Goal: Navigation & Orientation: Find specific page/section

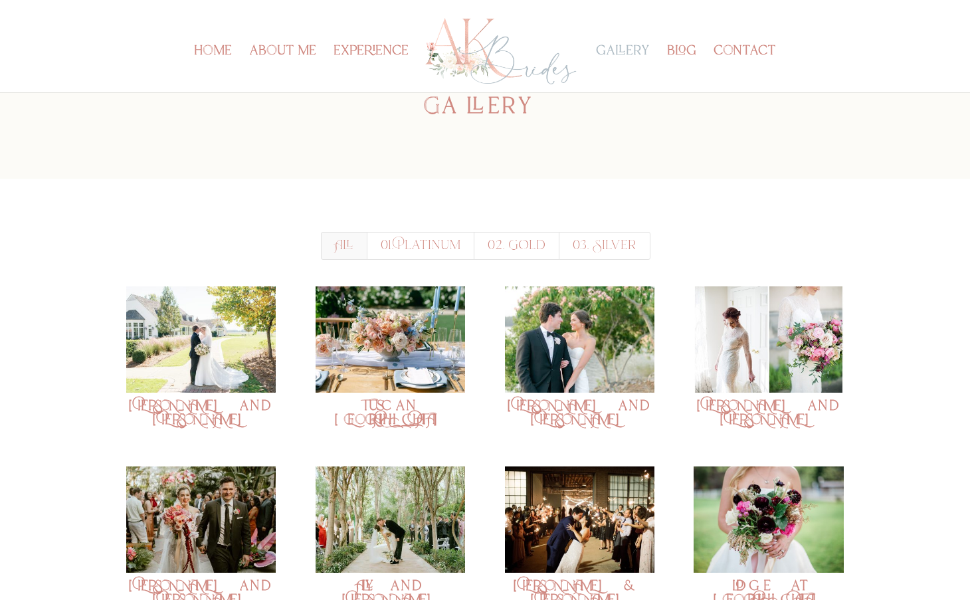
scroll to position [48, 0]
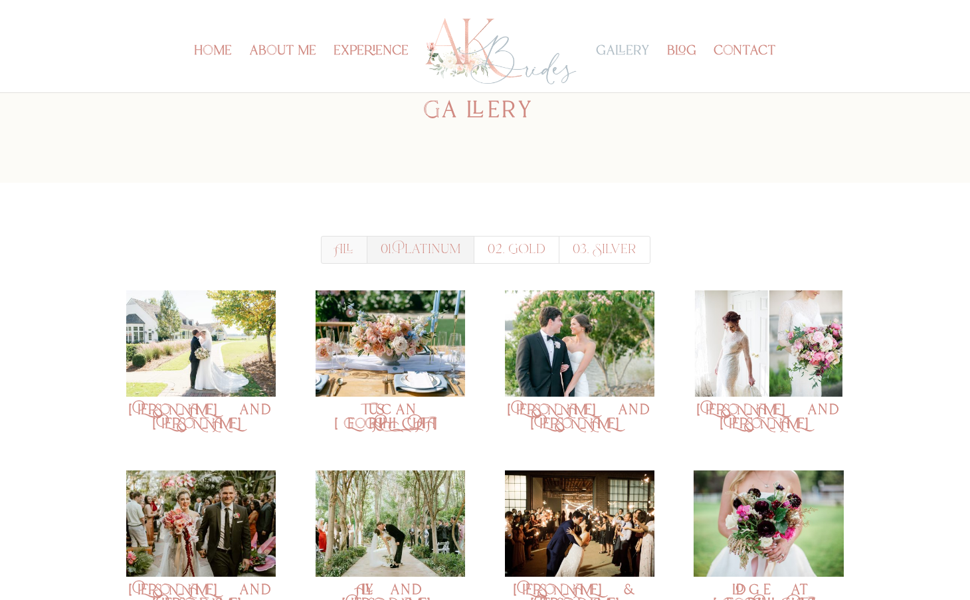
click at [461, 260] on link "01. Platinum" at bounding box center [421, 250] width 108 height 28
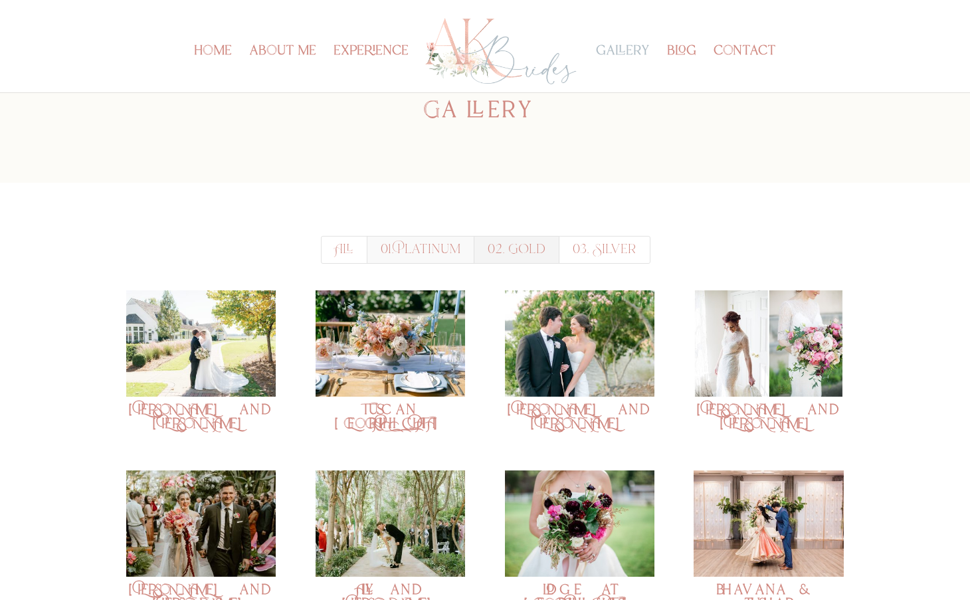
click at [501, 254] on link "02. Gold" at bounding box center [516, 250] width 86 height 28
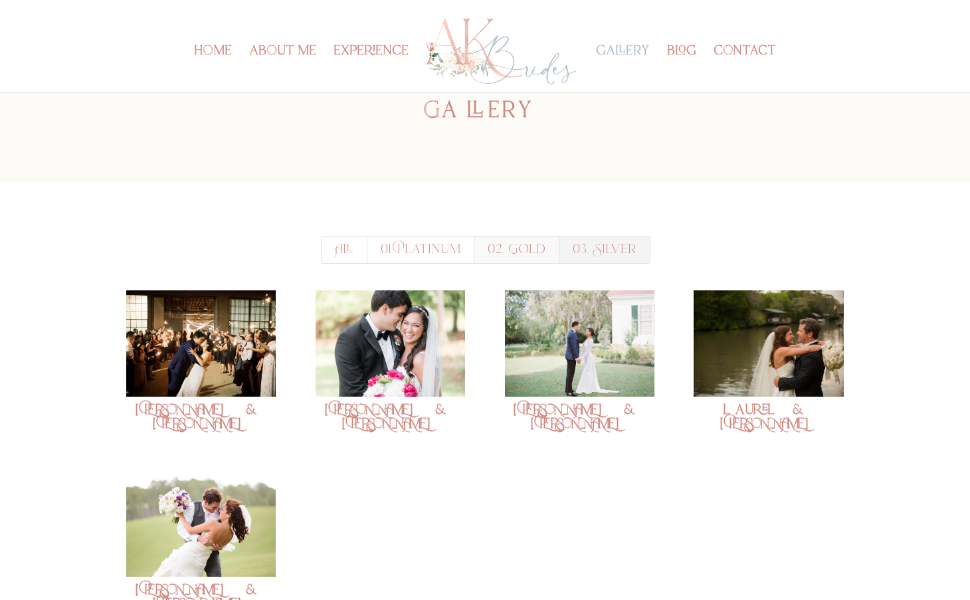
click at [606, 254] on link "03. Silver" at bounding box center [604, 250] width 92 height 28
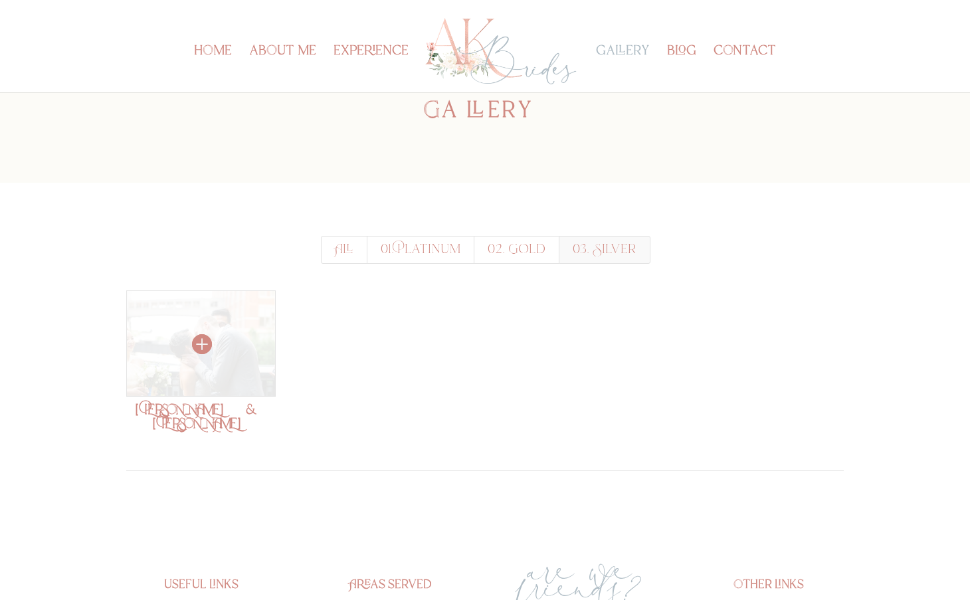
click at [205, 367] on img at bounding box center [200, 343] width 149 height 106
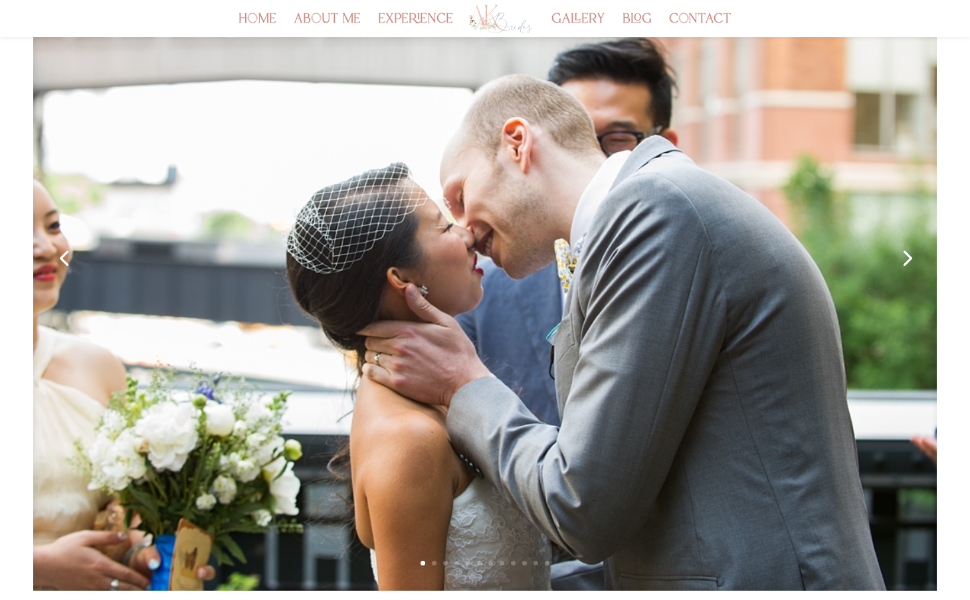
scroll to position [323, 0]
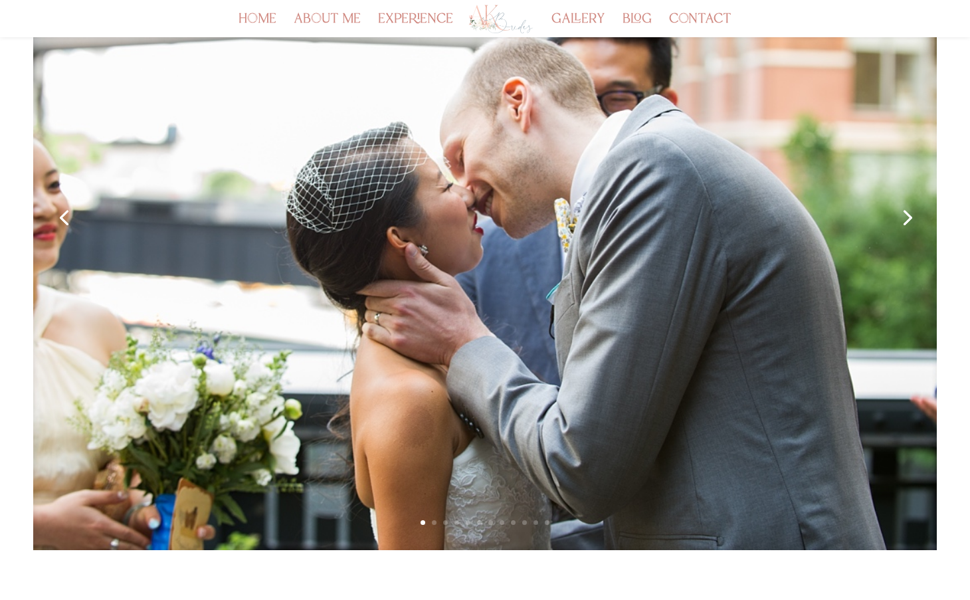
click at [904, 223] on link "Next" at bounding box center [906, 217] width 32 height 32
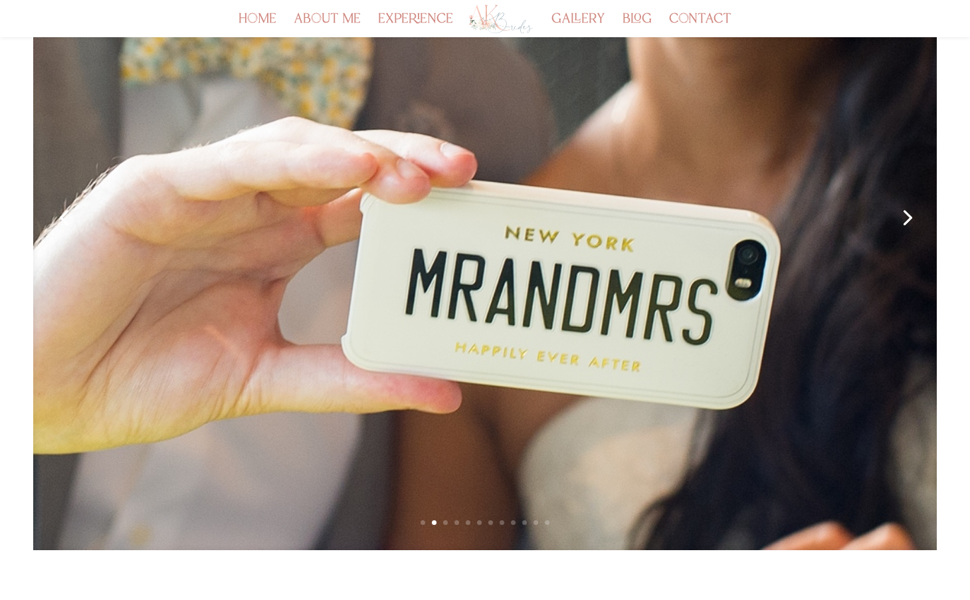
click at [905, 223] on link "Next" at bounding box center [906, 217] width 32 height 32
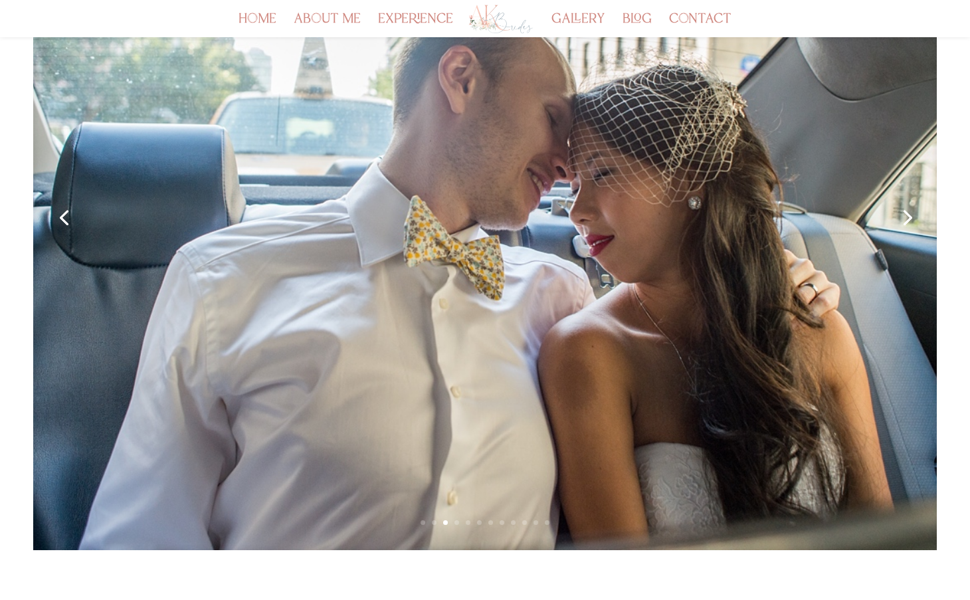
click at [905, 223] on link "Next" at bounding box center [906, 217] width 32 height 32
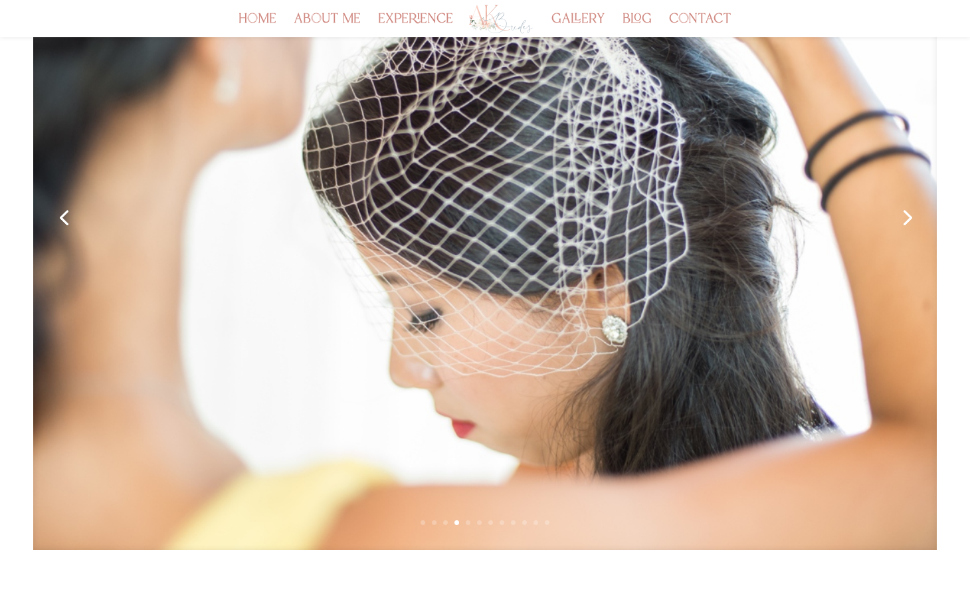
click at [905, 223] on link "Next" at bounding box center [906, 217] width 32 height 32
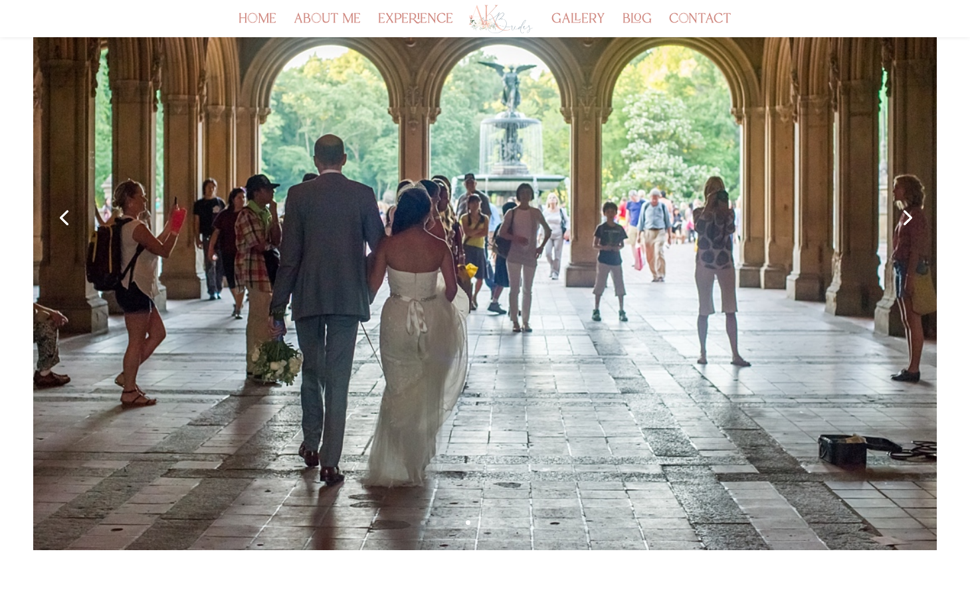
click at [905, 223] on link "Next" at bounding box center [906, 217] width 32 height 32
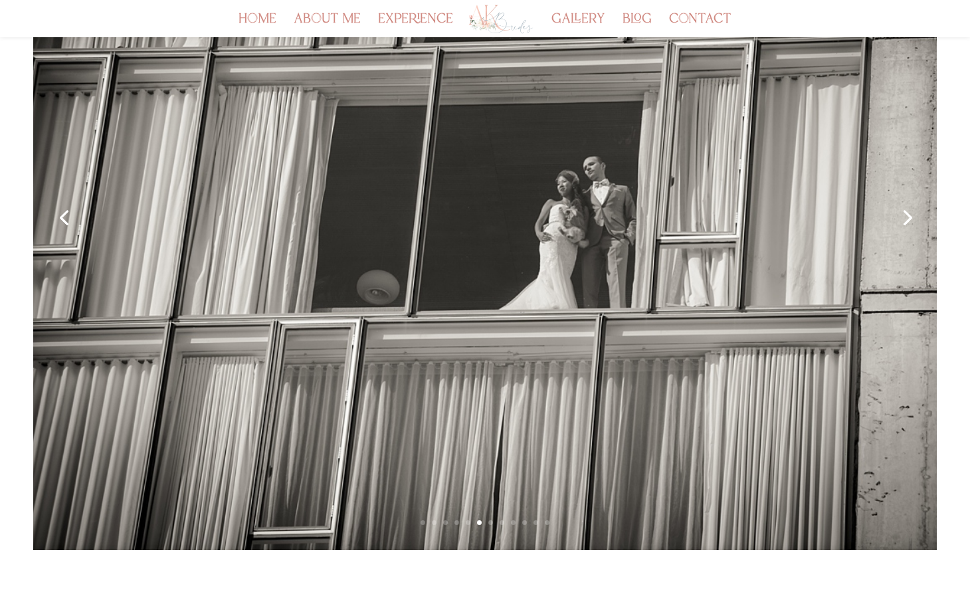
click at [905, 223] on link "Next" at bounding box center [906, 217] width 32 height 32
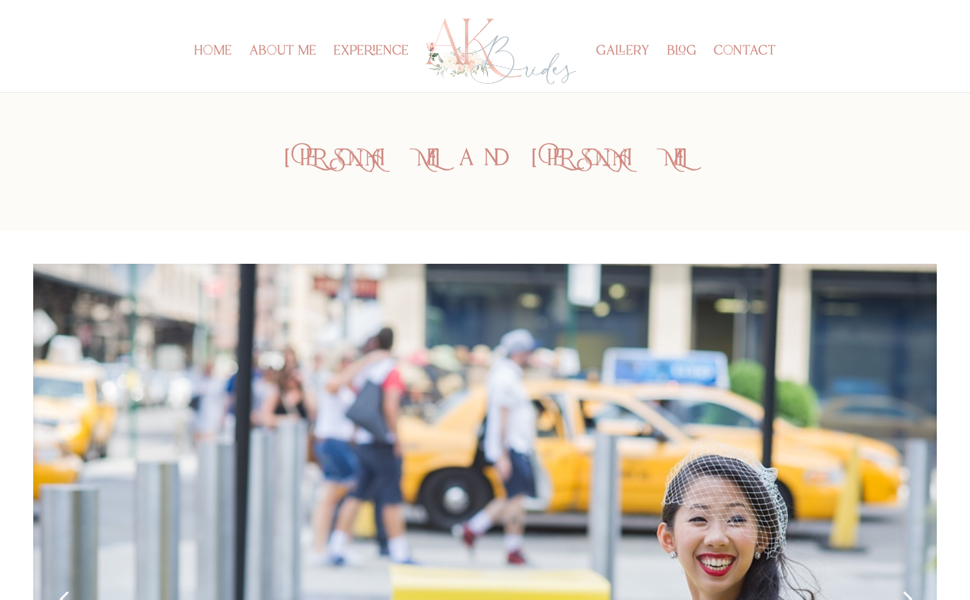
scroll to position [0, 0]
click at [213, 47] on link "home" at bounding box center [213, 69] width 38 height 46
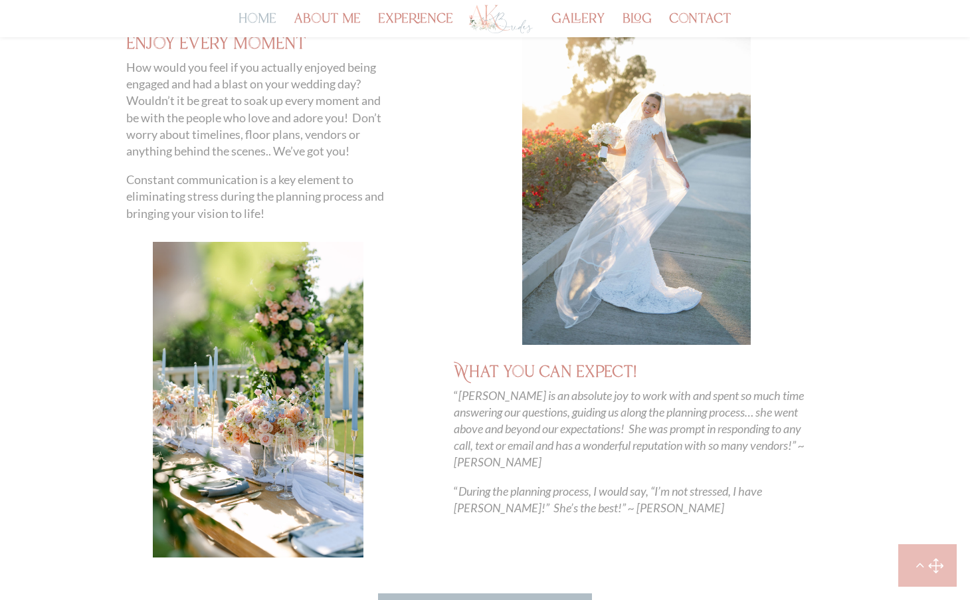
scroll to position [737, 0]
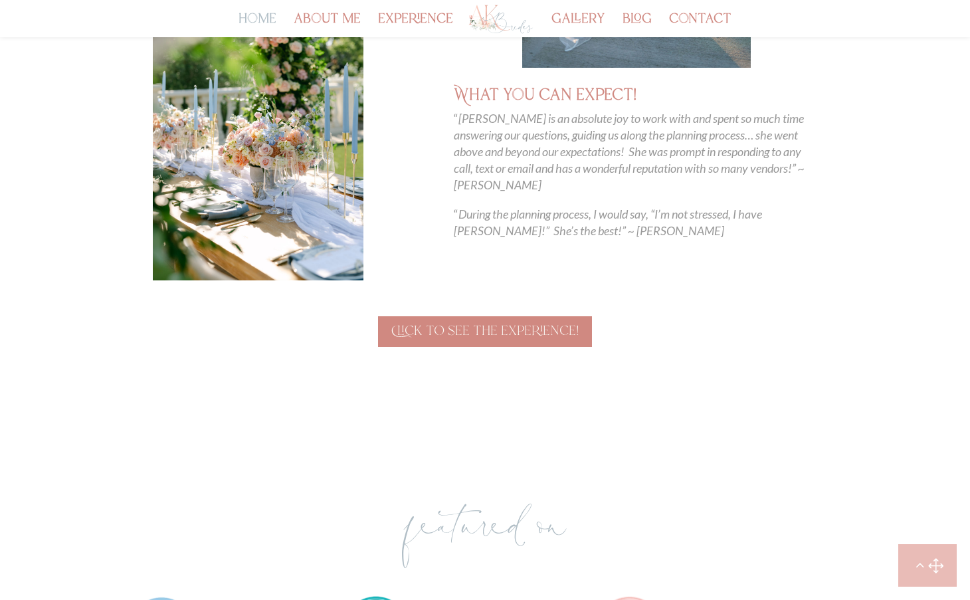
click at [415, 329] on link "Click to see the experience!" at bounding box center [485, 331] width 214 height 31
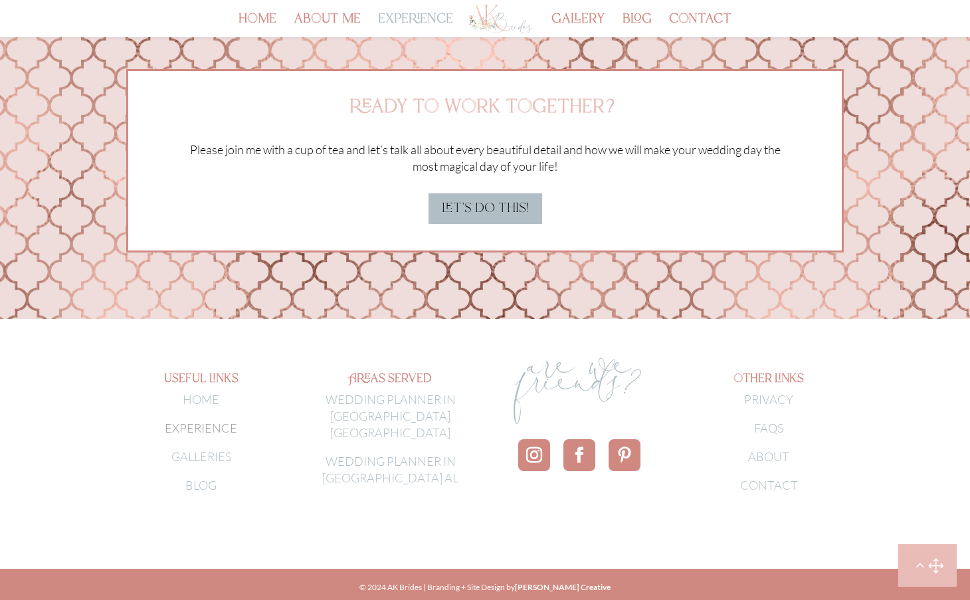
scroll to position [3897, 0]
click at [211, 451] on link "GALLERIES" at bounding box center [201, 457] width 60 height 15
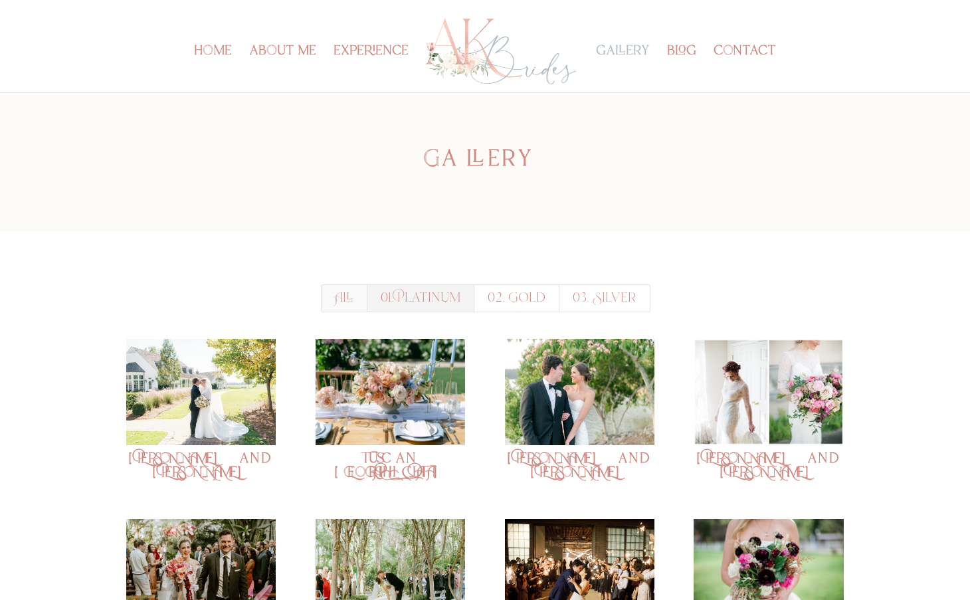
click at [381, 291] on link "01. Platinum" at bounding box center [421, 298] width 108 height 28
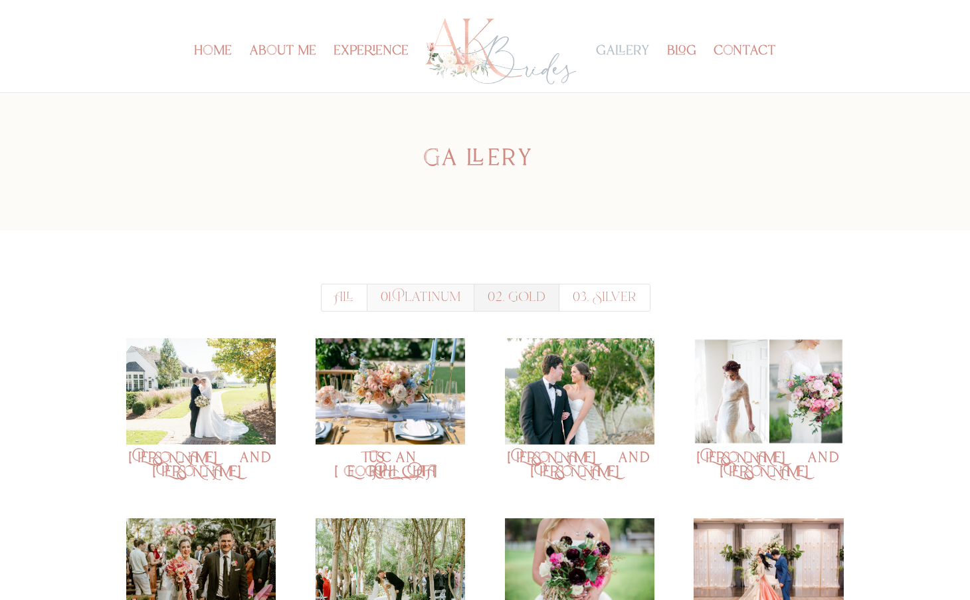
click at [521, 296] on link "02. Gold" at bounding box center [516, 298] width 86 height 28
